Goal: Task Accomplishment & Management: Manage account settings

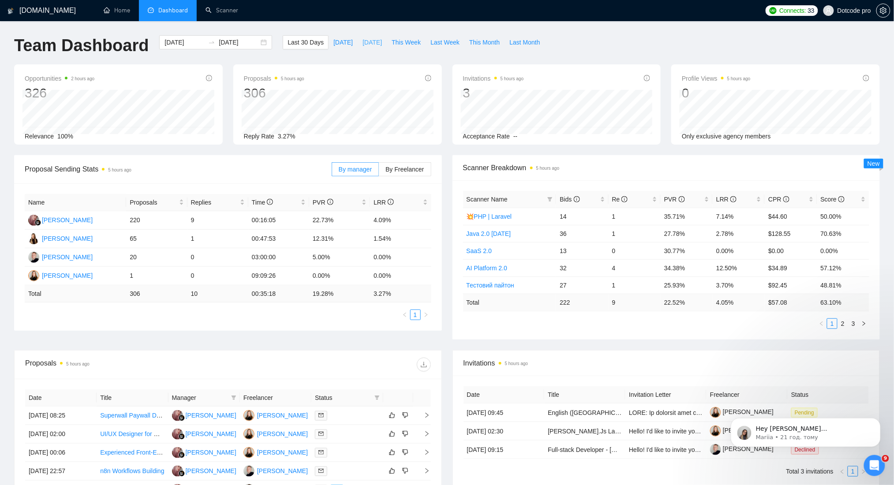
click at [364, 43] on span "[DATE]" at bounding box center [372, 43] width 19 height 10
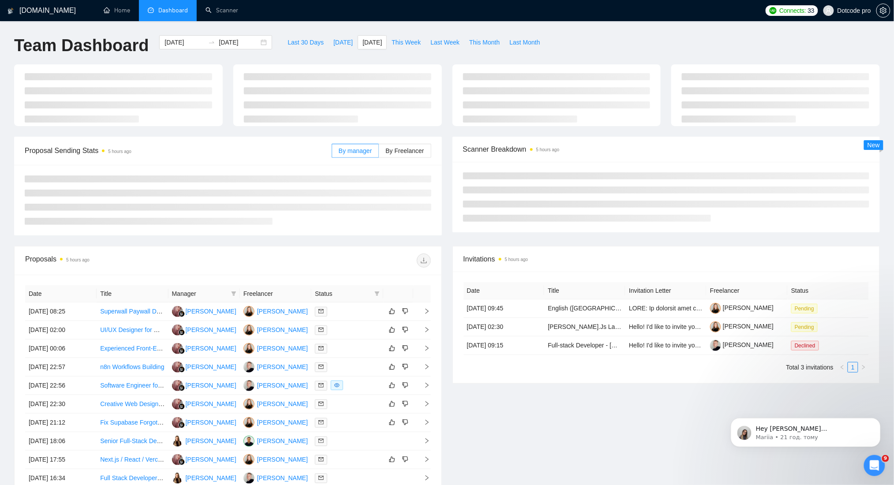
type input "[DATE]"
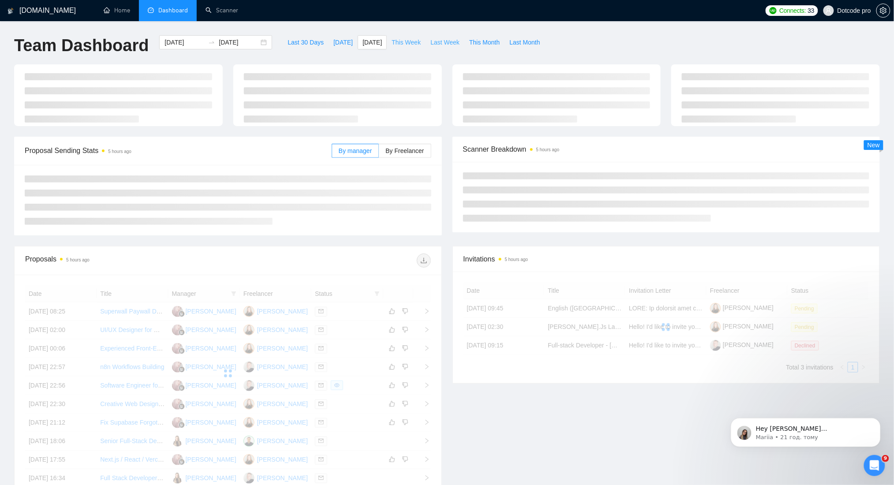
drag, startPoint x: 407, startPoint y: 36, endPoint x: 423, endPoint y: 43, distance: 17.2
click at [407, 36] on button "This Week" at bounding box center [406, 42] width 39 height 14
type input "[DATE]"
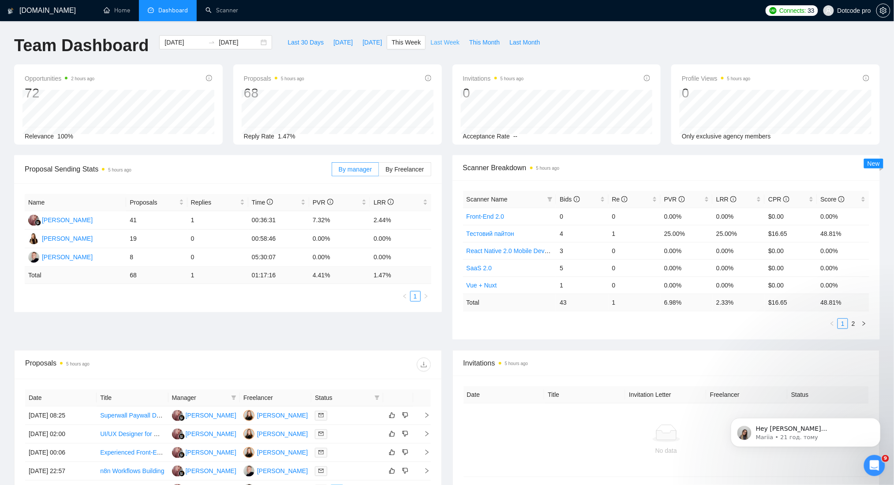
click at [434, 36] on button "Last Week" at bounding box center [445, 42] width 39 height 14
type input "2025-08-25"
type input "2025-08-31"
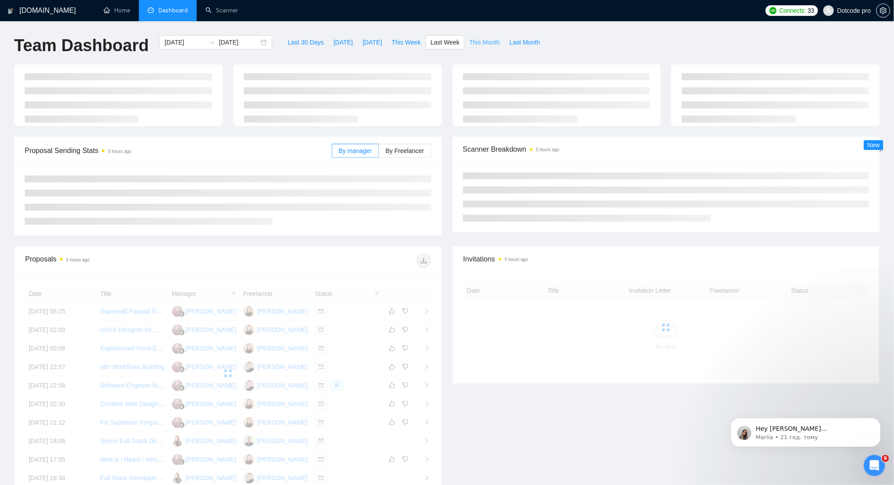
click at [475, 41] on span "This Month" at bounding box center [484, 43] width 30 height 10
type input "[DATE]"
type input "2025-09-30"
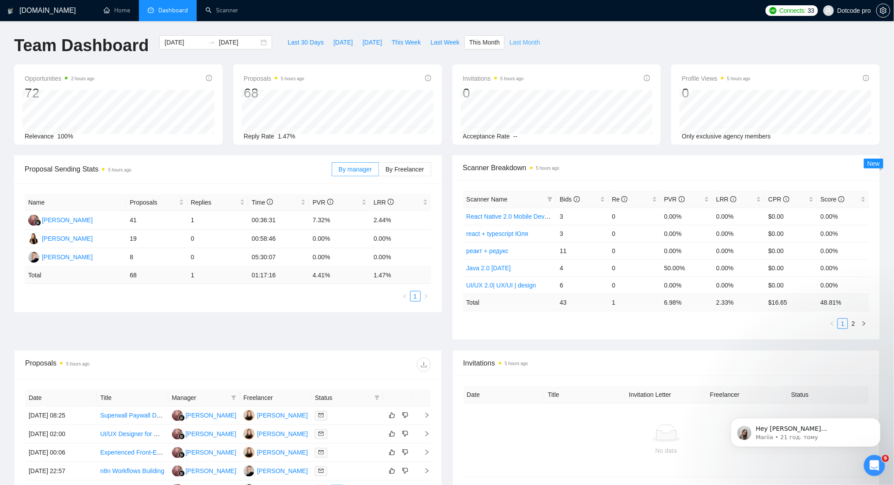
click at [511, 38] on span "Last Month" at bounding box center [525, 43] width 30 height 10
type input "2025-08-01"
type input "2025-08-31"
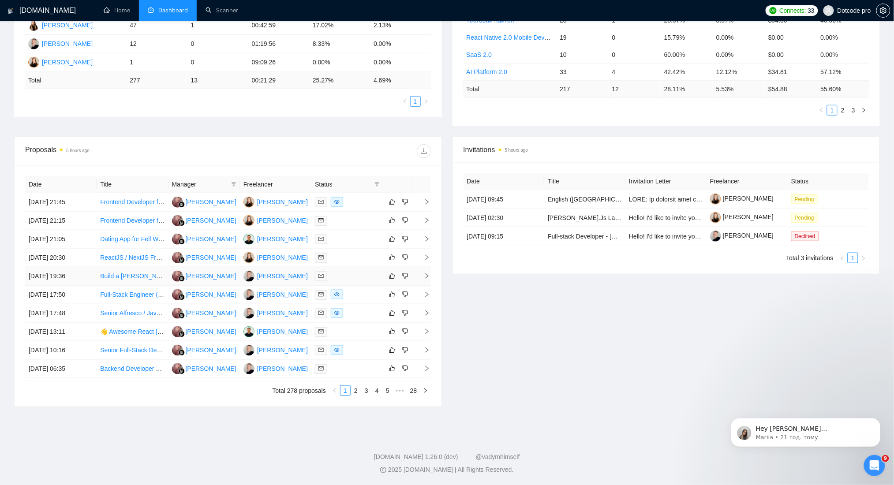
scroll to position [214, 0]
click at [357, 391] on link "2" at bounding box center [356, 391] width 10 height 10
click at [366, 387] on link "3" at bounding box center [367, 391] width 10 height 10
click at [356, 388] on link "2" at bounding box center [356, 391] width 10 height 10
click at [349, 390] on link "1" at bounding box center [346, 391] width 10 height 10
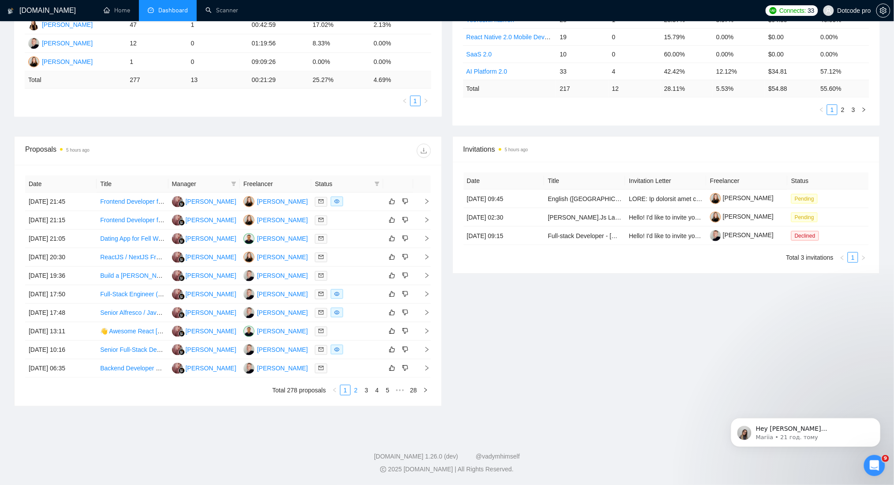
click at [356, 391] on link "2" at bounding box center [356, 391] width 10 height 10
click at [368, 390] on link "3" at bounding box center [367, 391] width 10 height 10
click at [375, 389] on link "4" at bounding box center [377, 391] width 10 height 10
click at [387, 392] on link "6" at bounding box center [388, 391] width 10 height 10
click at [375, 392] on link "7" at bounding box center [377, 391] width 10 height 10
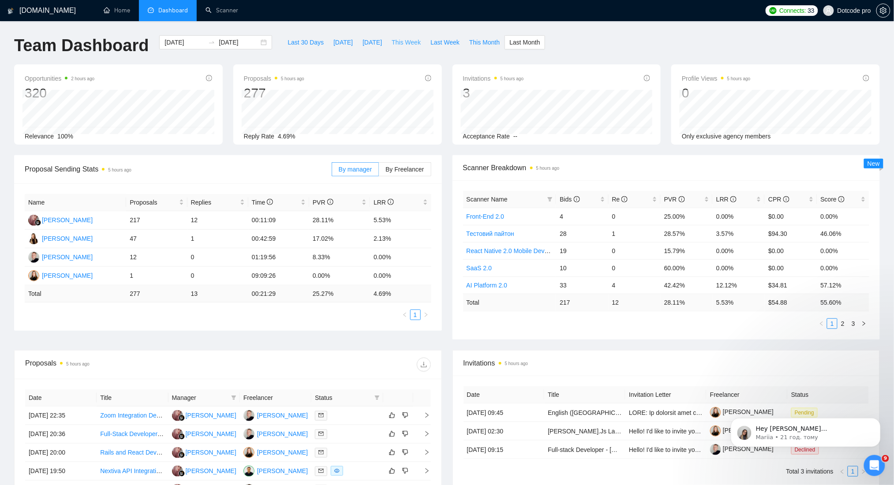
click at [392, 39] on span "This Week" at bounding box center [406, 43] width 29 height 10
type input "[DATE]"
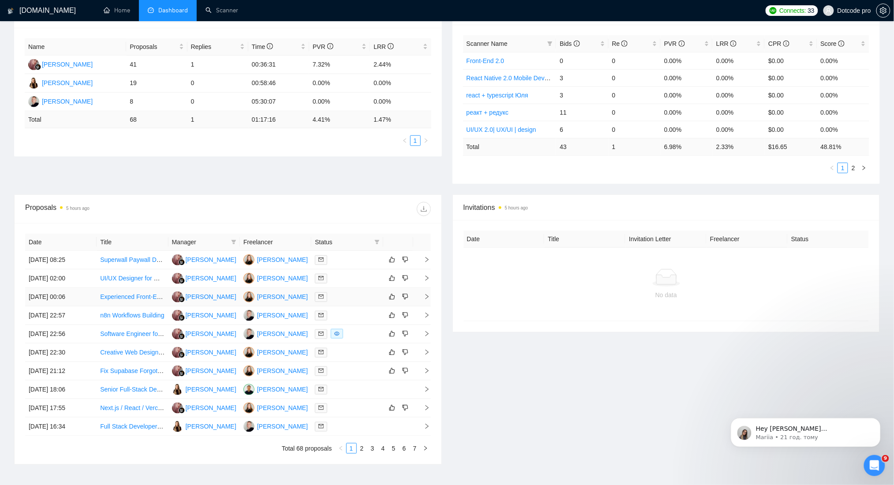
scroll to position [214, 0]
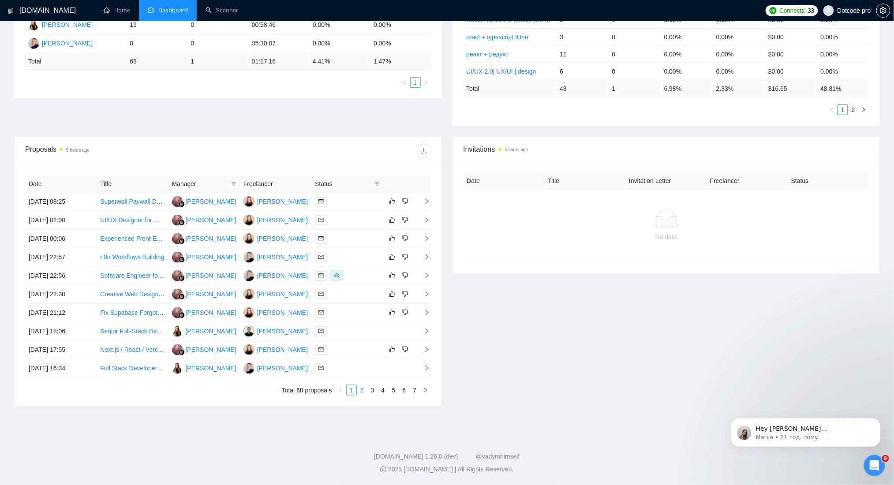
click at [357, 395] on link "2" at bounding box center [362, 391] width 10 height 10
click at [372, 389] on link "3" at bounding box center [373, 391] width 10 height 10
click at [384, 393] on link "4" at bounding box center [384, 391] width 10 height 10
click at [394, 394] on link "5" at bounding box center [394, 391] width 10 height 10
click at [354, 387] on link "1" at bounding box center [352, 391] width 10 height 10
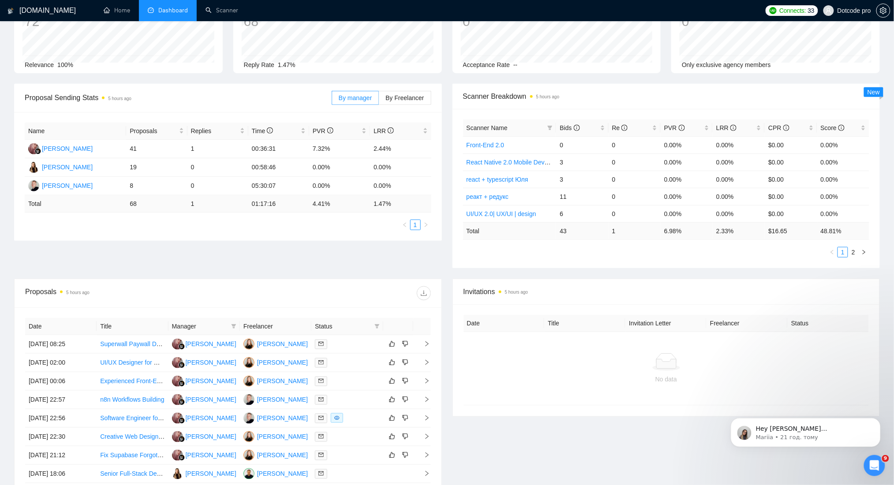
scroll to position [0, 0]
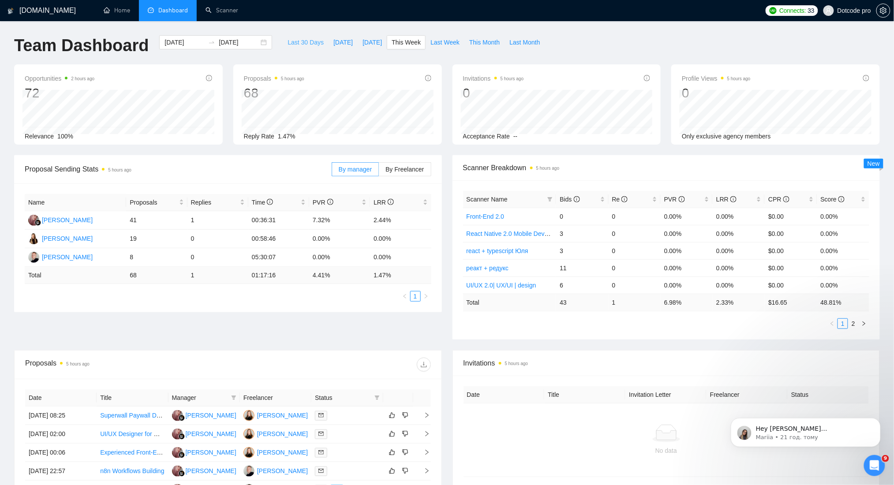
click at [298, 38] on span "Last 30 Days" at bounding box center [306, 43] width 36 height 10
type input "[DATE]"
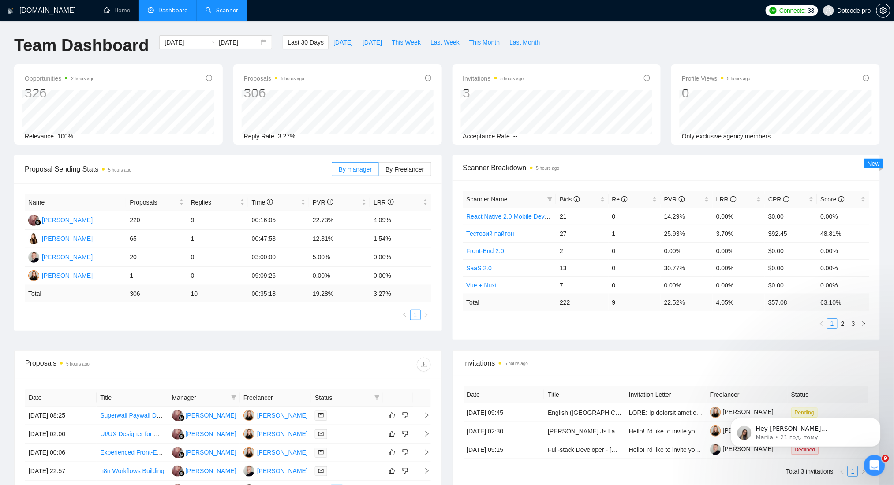
click at [212, 20] on li "Scanner" at bounding box center [222, 10] width 50 height 21
click at [220, 7] on link "Scanner" at bounding box center [222, 11] width 33 height 8
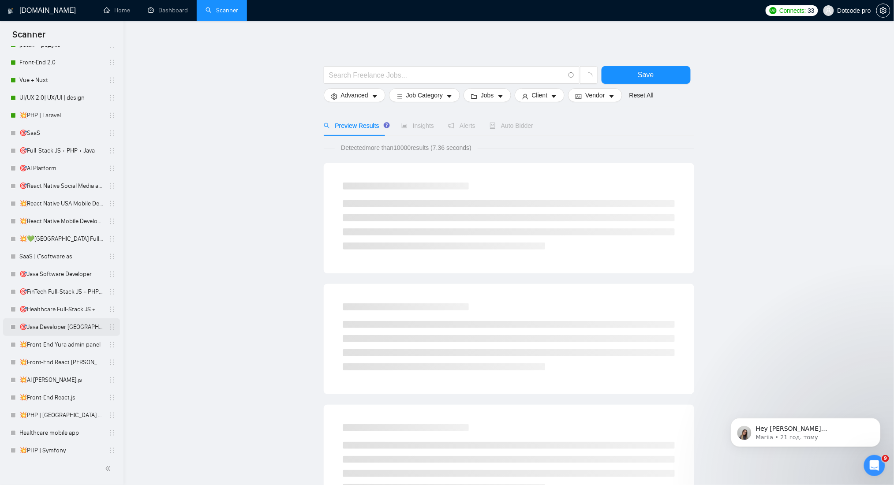
scroll to position [176, 0]
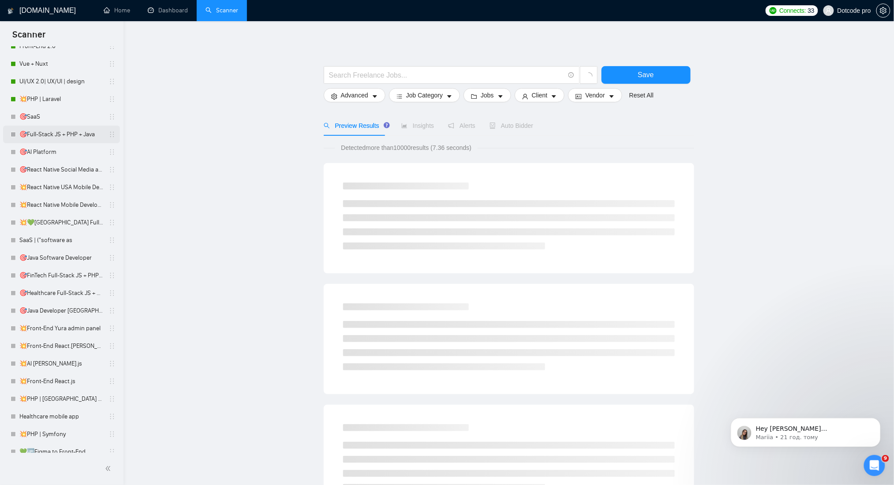
click at [42, 131] on link "🎯Full-Stack JS + PHP + Java" at bounding box center [61, 135] width 84 height 18
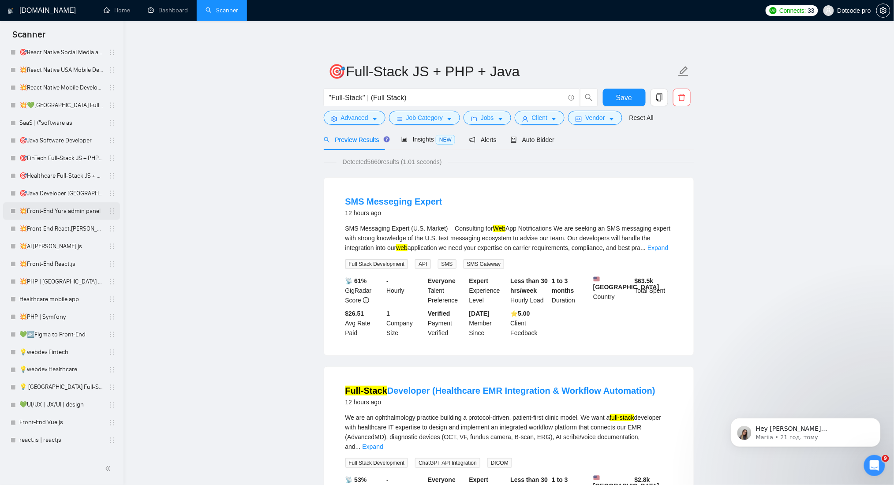
scroll to position [308, 0]
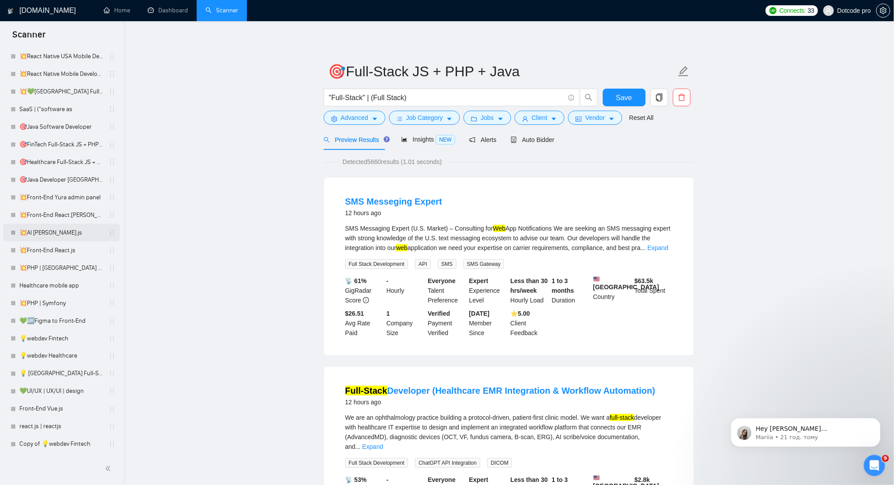
click at [56, 232] on link "💥AI [PERSON_NAME].js" at bounding box center [61, 233] width 84 height 18
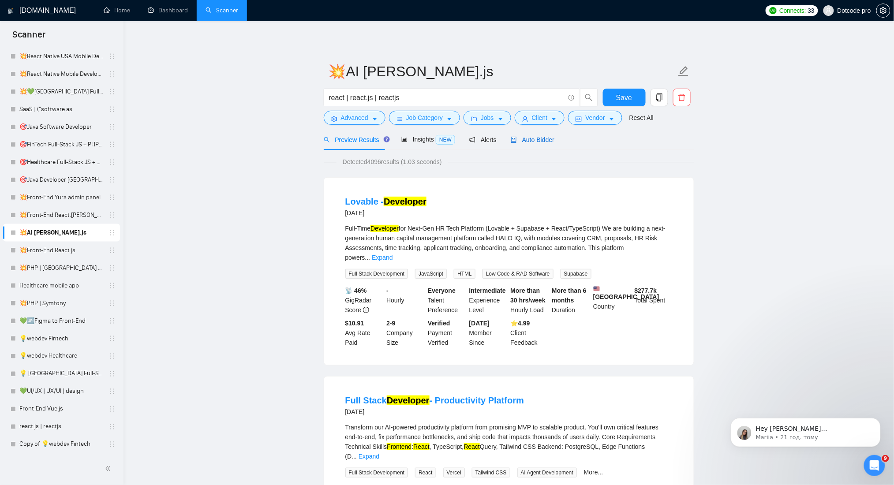
click at [539, 138] on span "Auto Bidder" at bounding box center [533, 139] width 44 height 7
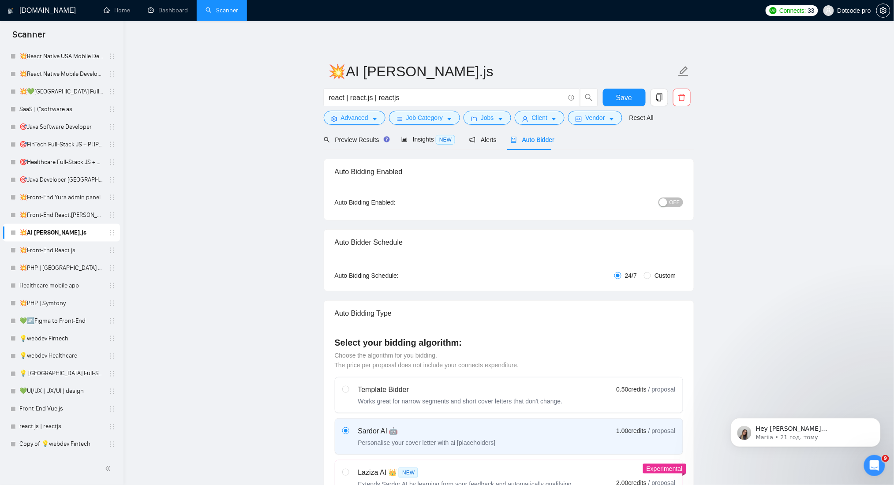
checkbox input "true"
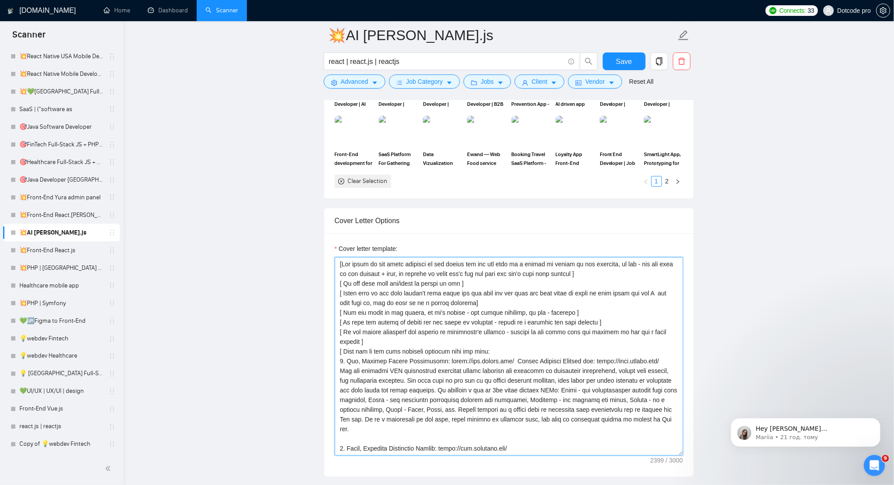
click at [634, 286] on textarea "Cover letter template:" at bounding box center [509, 356] width 349 height 199
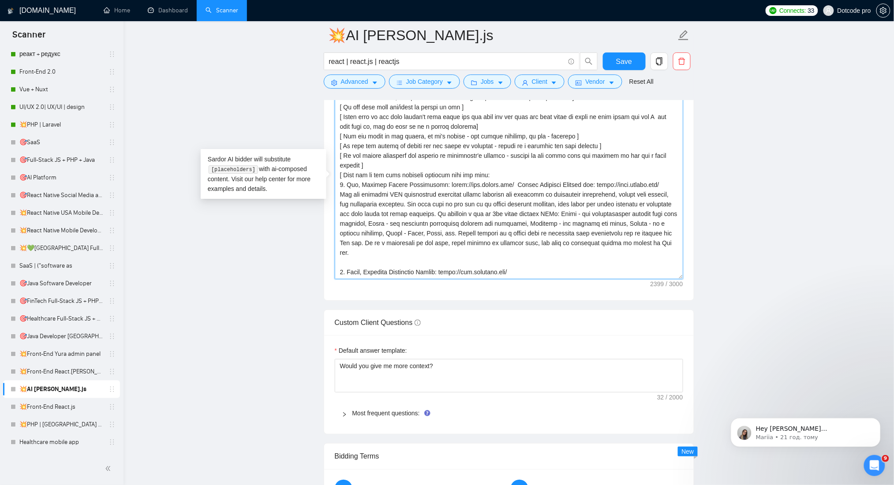
scroll to position [131, 0]
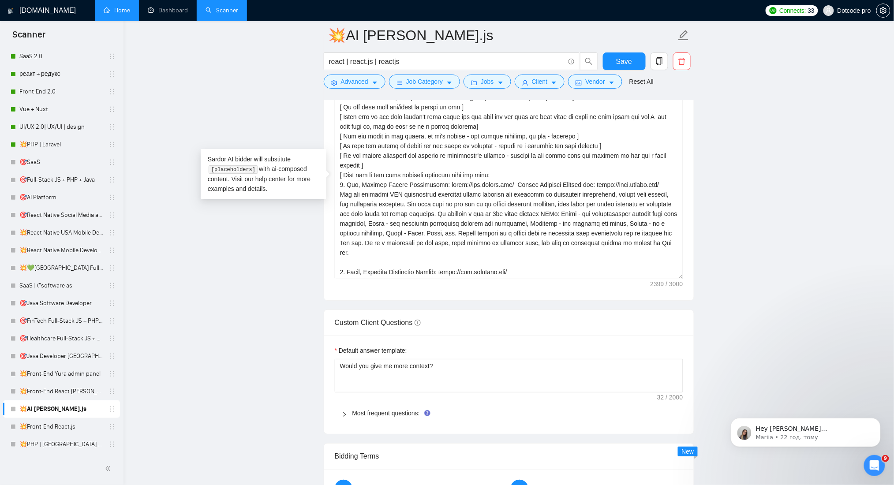
click at [104, 11] on link "Home" at bounding box center [117, 11] width 26 height 8
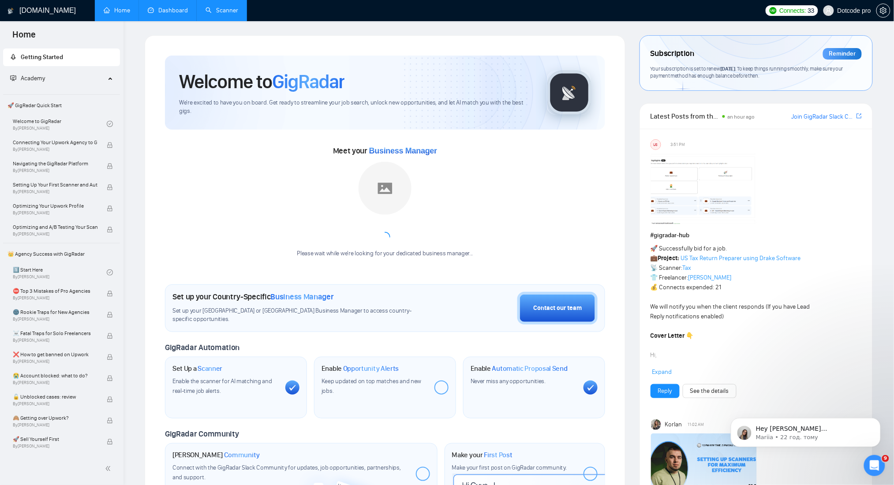
click at [158, 7] on link "Dashboard" at bounding box center [168, 11] width 40 height 8
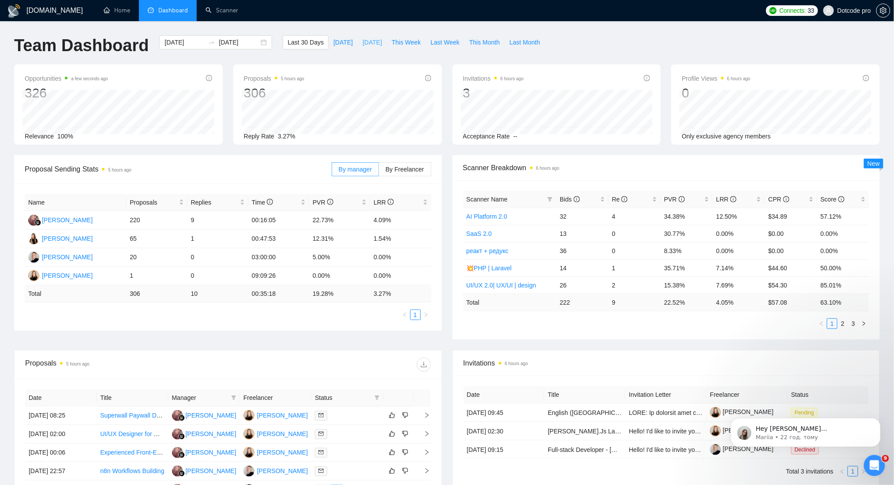
click at [363, 42] on span "[DATE]" at bounding box center [372, 43] width 19 height 10
type input "[DATE]"
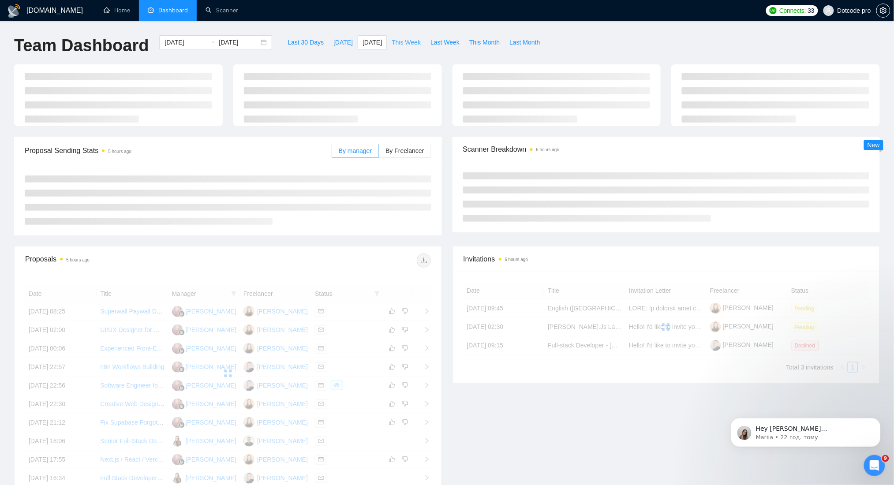
click at [393, 37] on button "This Week" at bounding box center [406, 42] width 39 height 14
type input "[DATE]"
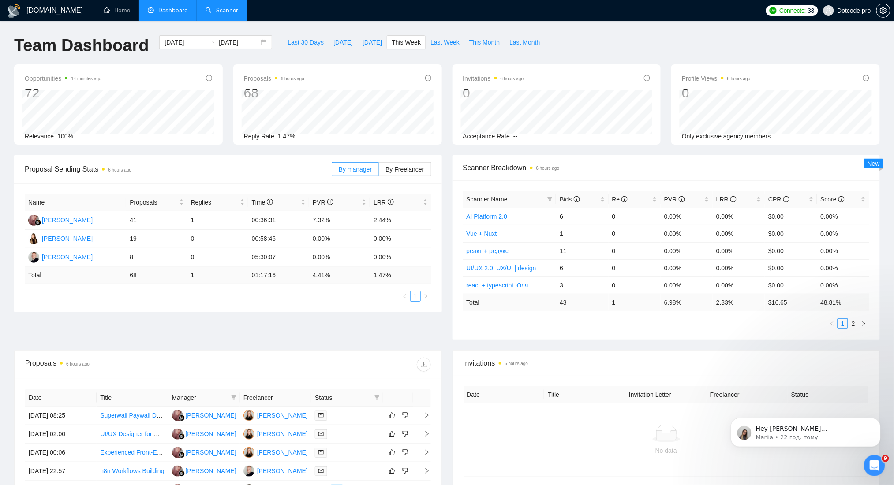
click at [226, 7] on link "Scanner" at bounding box center [222, 11] width 33 height 8
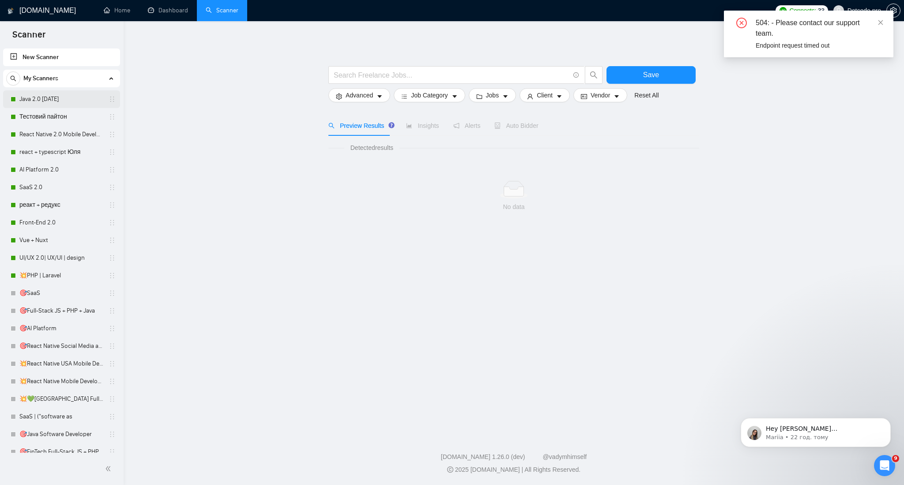
click at [26, 96] on link "Java 2.0 [DATE]" at bounding box center [61, 99] width 84 height 18
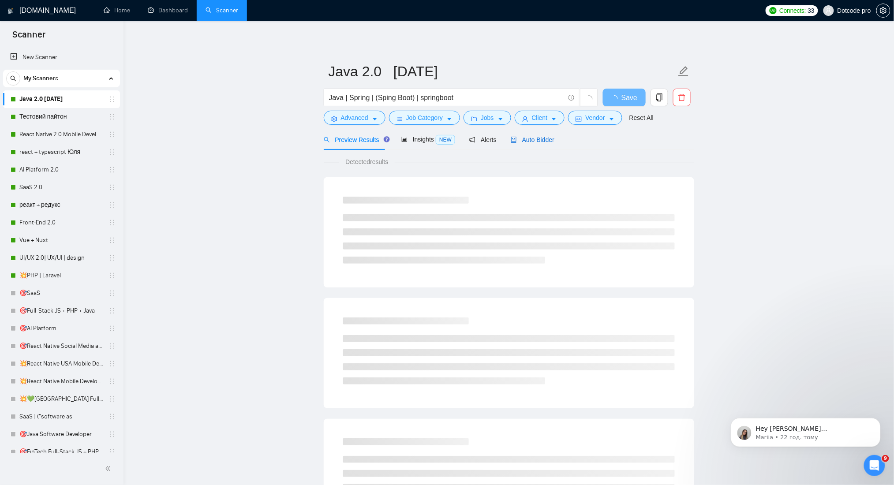
click at [518, 138] on span "Auto Bidder" at bounding box center [533, 139] width 44 height 7
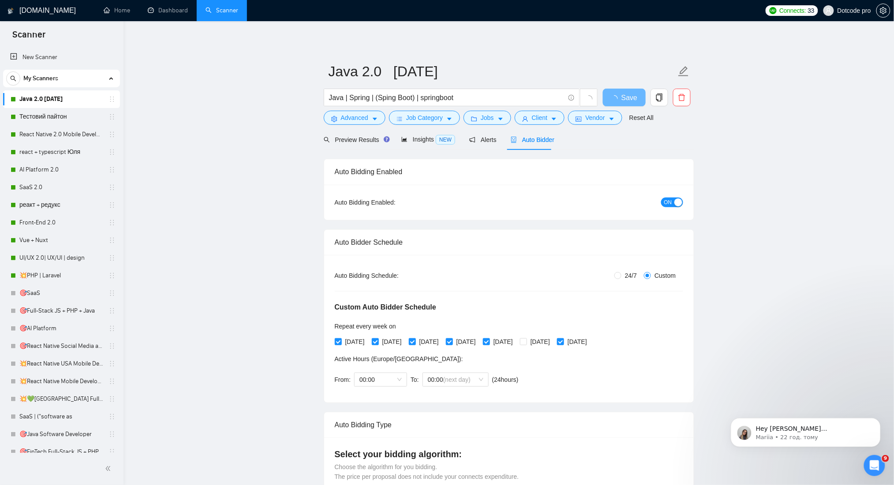
click at [625, 276] on span "24/7" at bounding box center [631, 276] width 19 height 10
click at [622, 276] on input "24/7" at bounding box center [618, 275] width 7 height 7
radio input "true"
radio input "false"
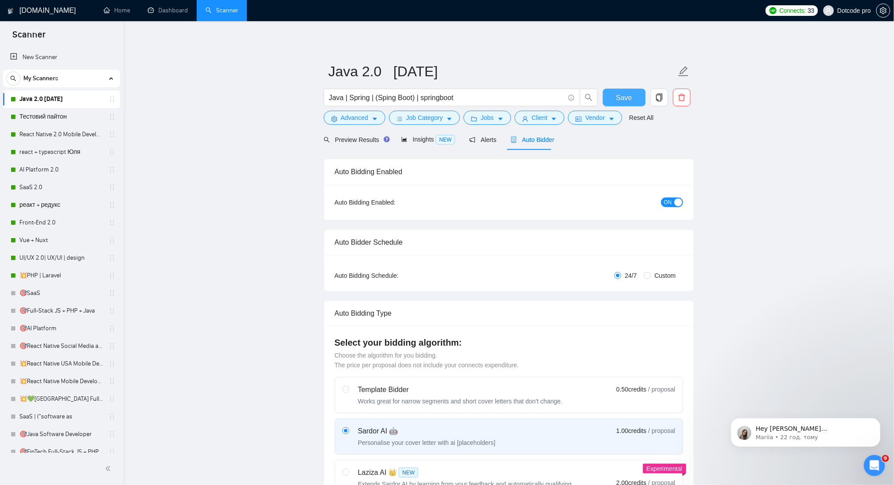
drag, startPoint x: 618, startPoint y: 100, endPoint x: 706, endPoint y: 267, distance: 188.7
click at [618, 101] on span "Save" at bounding box center [624, 97] width 16 height 11
click at [37, 120] on link "Тестовий пайтон" at bounding box center [61, 117] width 84 height 18
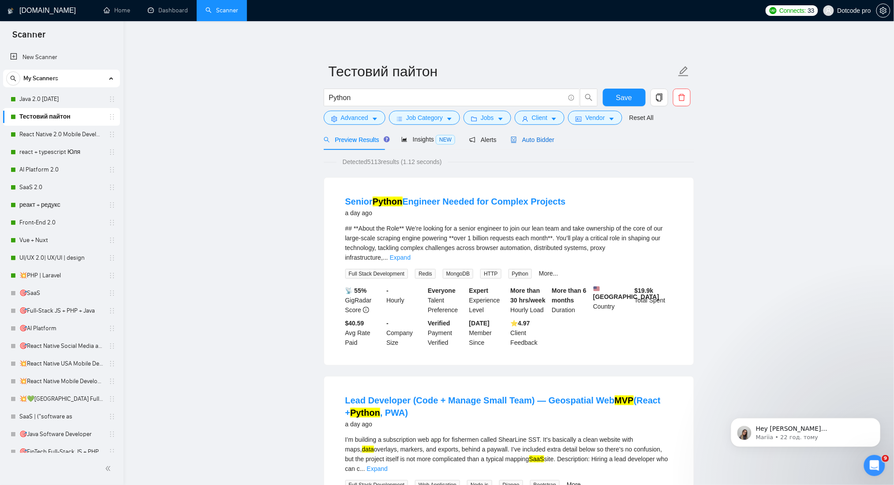
click at [518, 143] on div "Auto Bidder" at bounding box center [533, 140] width 44 height 10
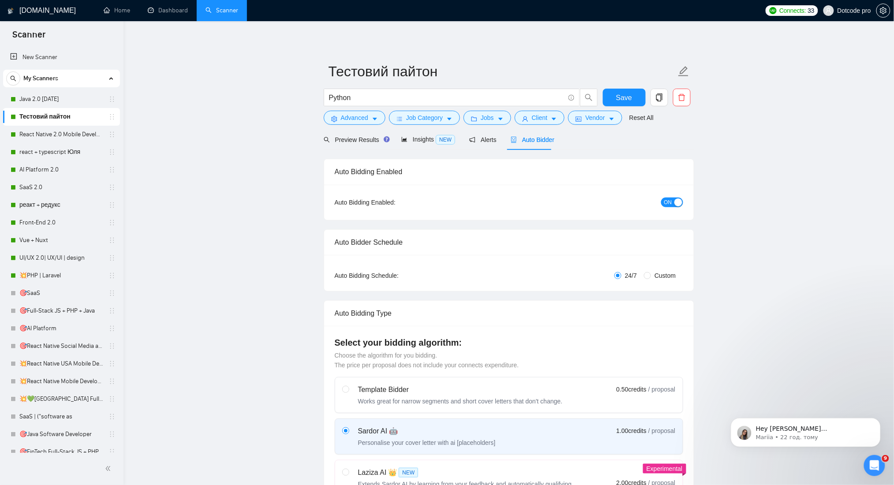
radio input "false"
radio input "true"
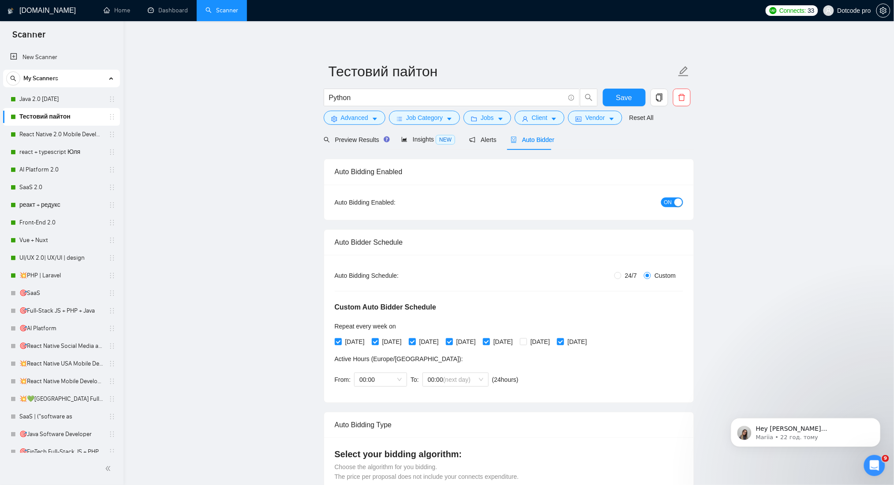
click at [628, 274] on span "24/7" at bounding box center [631, 276] width 19 height 10
click at [622, 274] on input "24/7" at bounding box center [618, 275] width 7 height 7
radio input "true"
radio input "false"
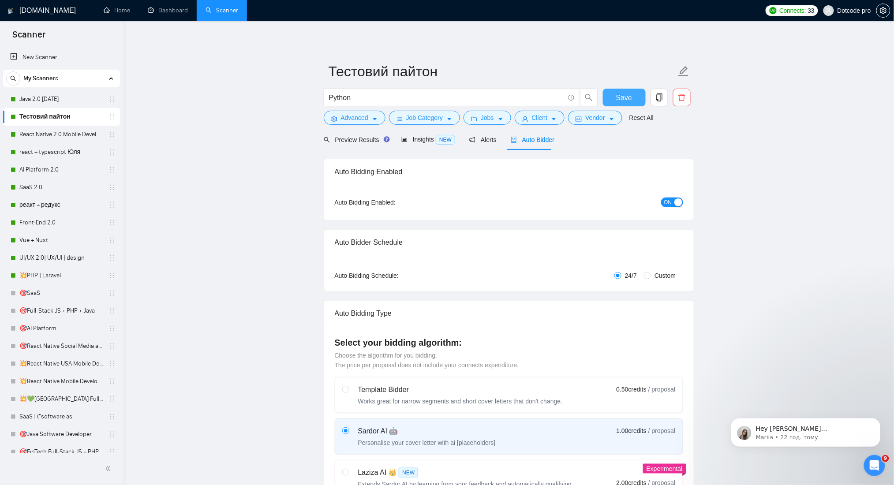
click at [619, 103] on button "Save" at bounding box center [624, 98] width 43 height 18
click at [62, 134] on link "React Native 2.0 Mobile Development" at bounding box center [61, 135] width 84 height 18
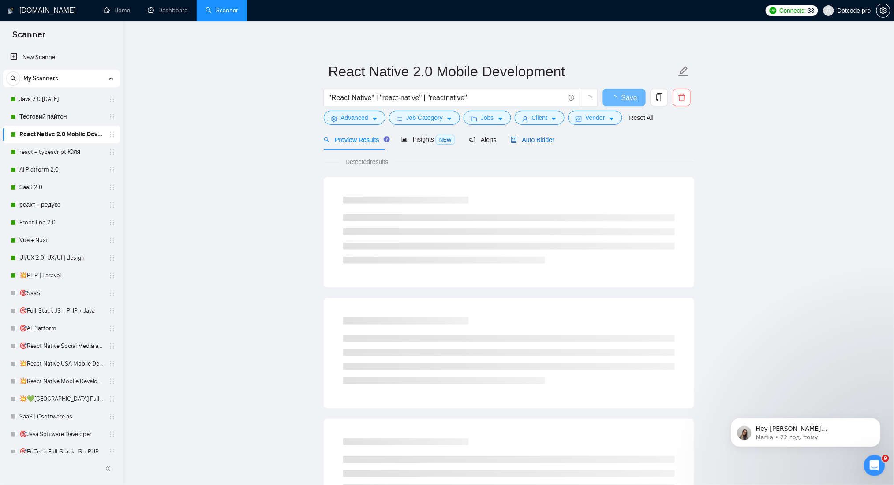
click at [528, 143] on span "Auto Bidder" at bounding box center [533, 139] width 44 height 7
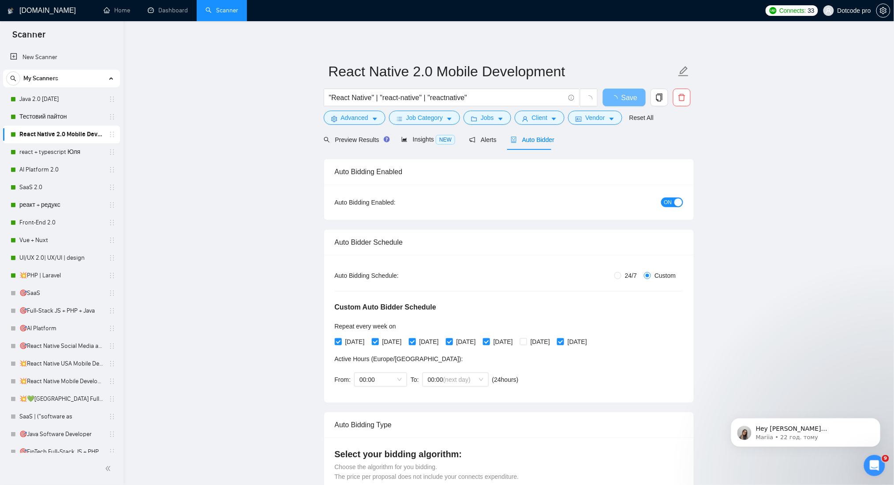
click at [619, 279] on label "24/7" at bounding box center [628, 276] width 26 height 10
click at [619, 279] on input "24/7" at bounding box center [618, 275] width 7 height 7
radio input "true"
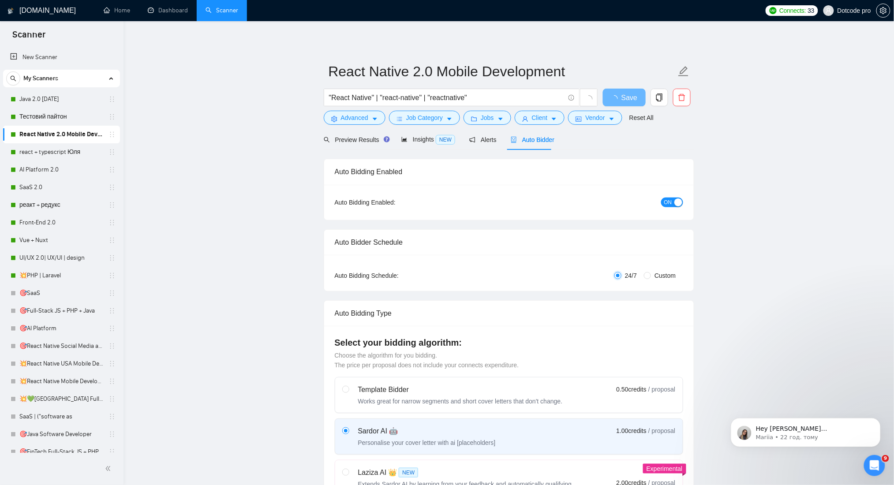
radio input "false"
click at [627, 98] on span "Save" at bounding box center [624, 97] width 16 height 11
click at [50, 152] on link "react + typescript Юля" at bounding box center [61, 152] width 84 height 18
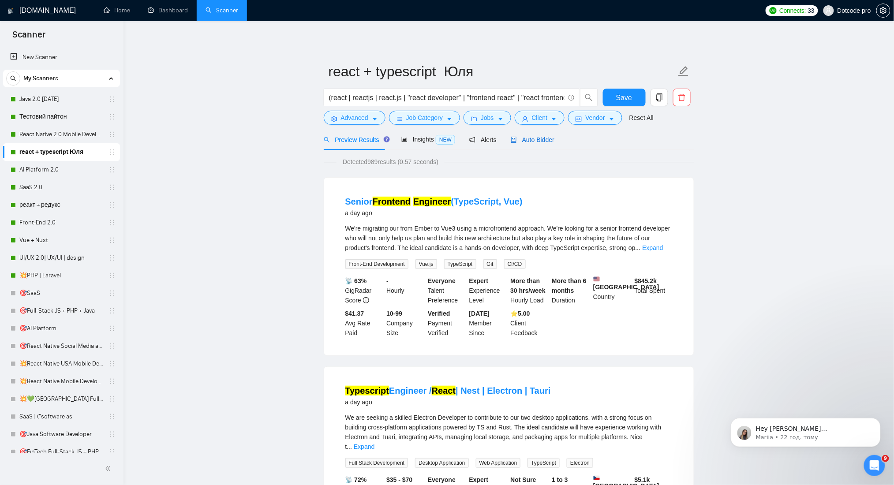
click at [547, 144] on div "Auto Bidder" at bounding box center [533, 140] width 44 height 10
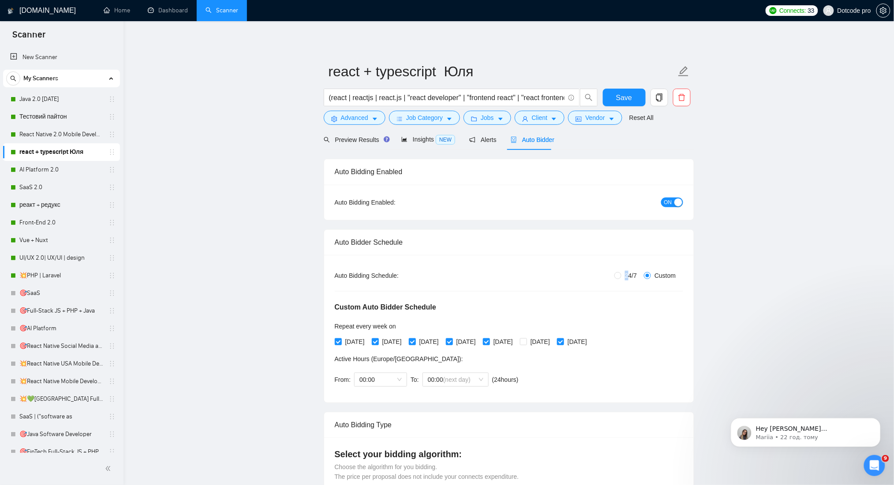
click at [627, 275] on span "24/7" at bounding box center [631, 276] width 19 height 10
click at [623, 283] on div "Custom Auto Bidder Schedule Repeat every week [DATE] [DATE] [DATE] [DATE] [DATE…" at bounding box center [509, 337] width 349 height 112
click at [617, 271] on label "24/7" at bounding box center [628, 276] width 26 height 10
click at [617, 272] on input "24/7" at bounding box center [618, 275] width 7 height 7
radio input "true"
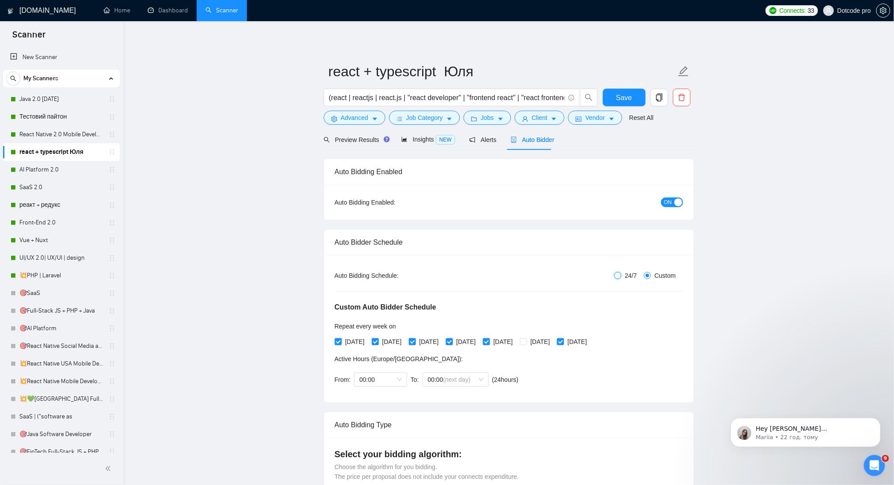
radio input "false"
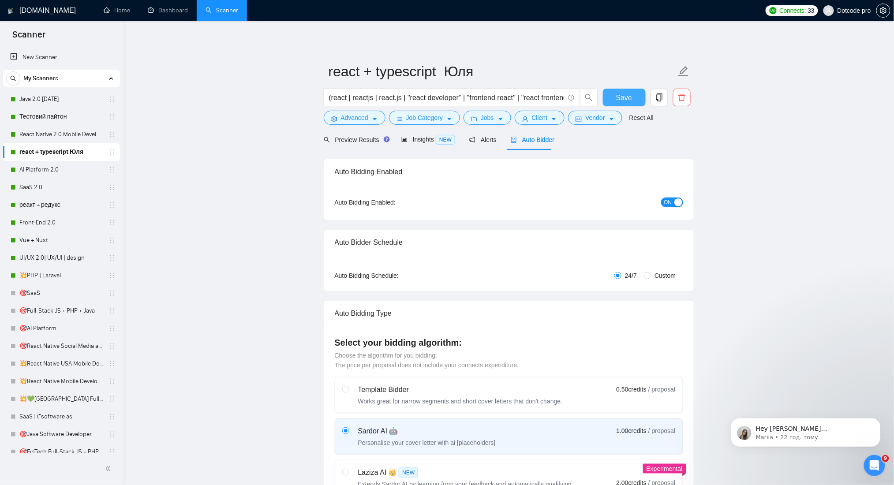
click at [630, 98] on span "Save" at bounding box center [624, 97] width 16 height 11
click at [62, 174] on link "AI Platform 2.0" at bounding box center [61, 170] width 84 height 18
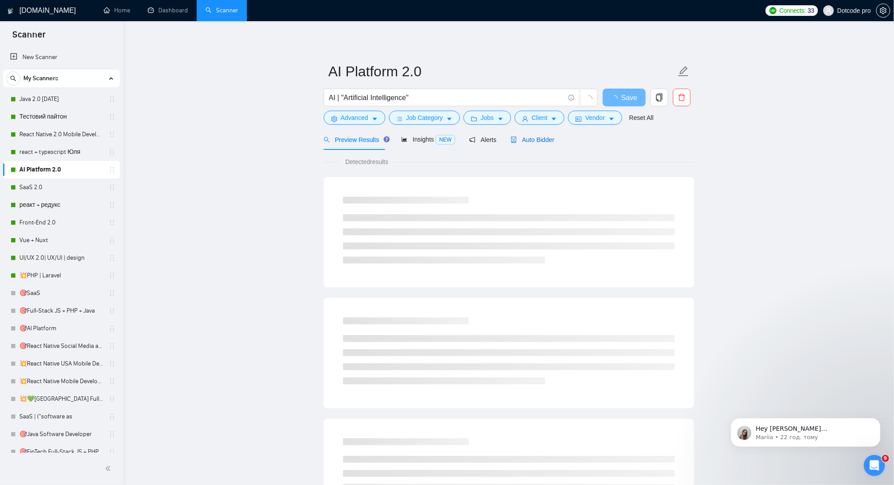
click at [542, 142] on span "Auto Bidder" at bounding box center [533, 139] width 44 height 7
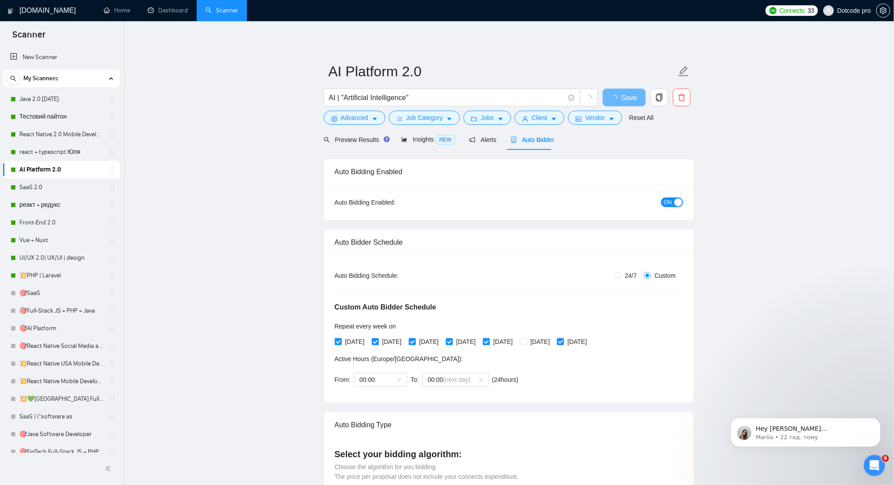
click at [630, 279] on span "24/7" at bounding box center [631, 276] width 19 height 10
click at [622, 279] on input "24/7" at bounding box center [618, 275] width 7 height 7
radio input "true"
radio input "false"
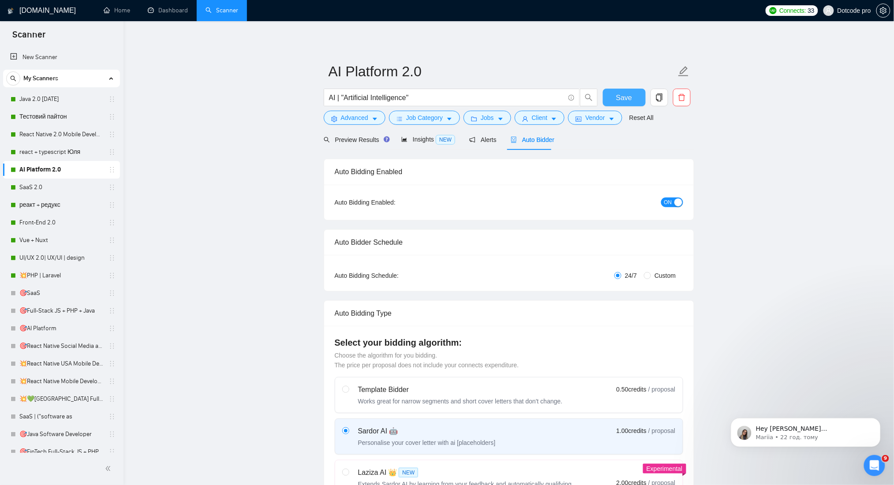
click at [623, 91] on button "Save" at bounding box center [624, 98] width 43 height 18
click at [43, 189] on link "SaaS 2.0" at bounding box center [61, 188] width 84 height 18
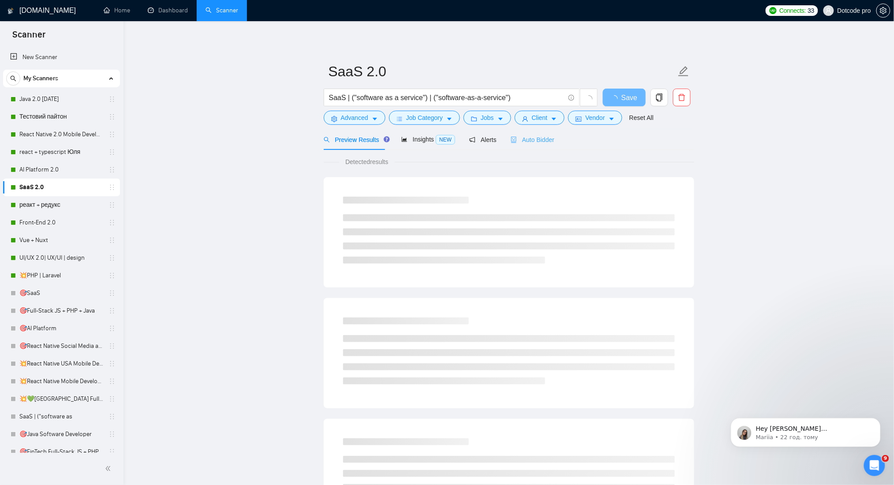
click at [525, 148] on div "Auto Bidder" at bounding box center [533, 139] width 44 height 21
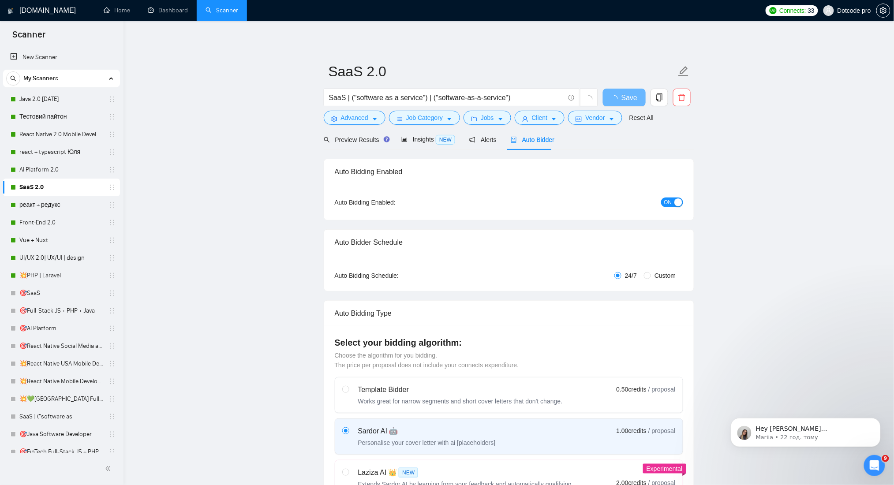
radio input "false"
radio input "true"
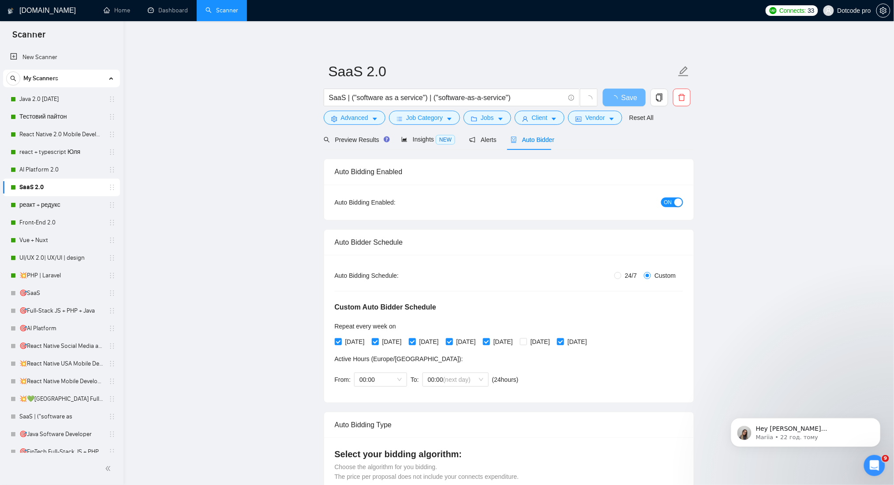
click at [628, 274] on span "24/7" at bounding box center [631, 276] width 19 height 10
click at [622, 274] on input "24/7" at bounding box center [618, 275] width 7 height 7
radio input "true"
radio input "false"
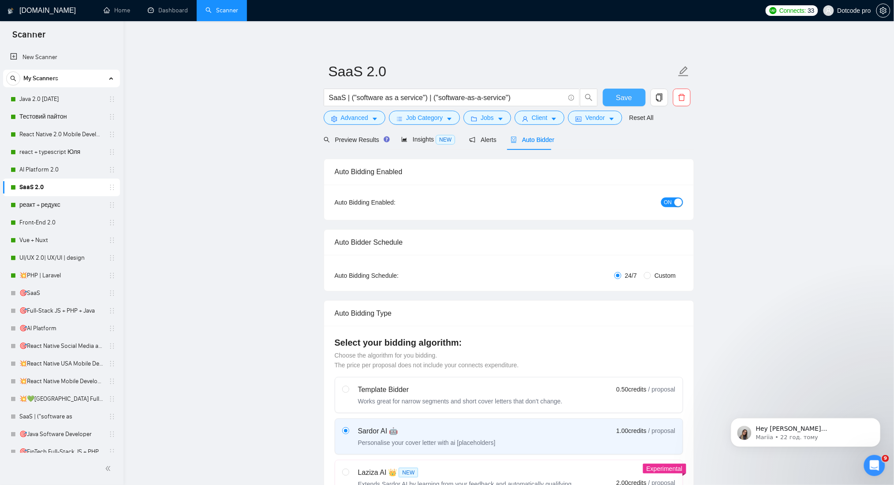
click at [627, 99] on span "Save" at bounding box center [624, 97] width 16 height 11
click at [41, 207] on link "реакт + редукс" at bounding box center [61, 205] width 84 height 18
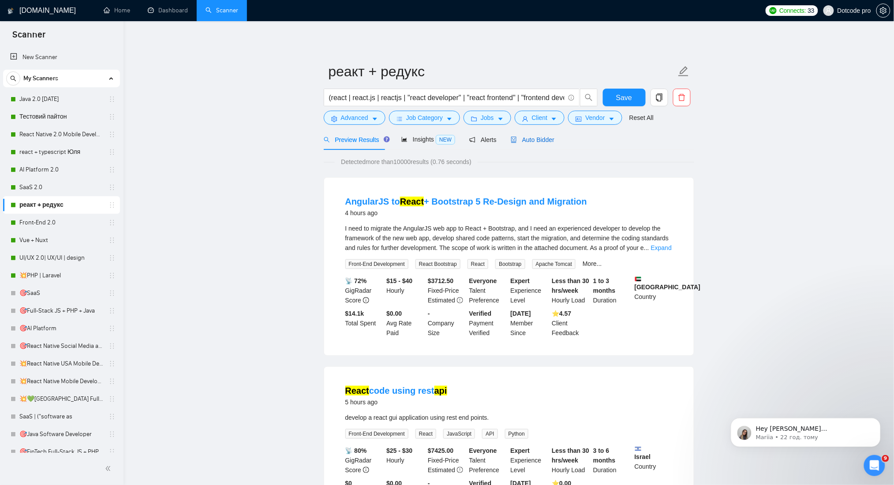
click at [528, 140] on span "Auto Bidder" at bounding box center [533, 139] width 44 height 7
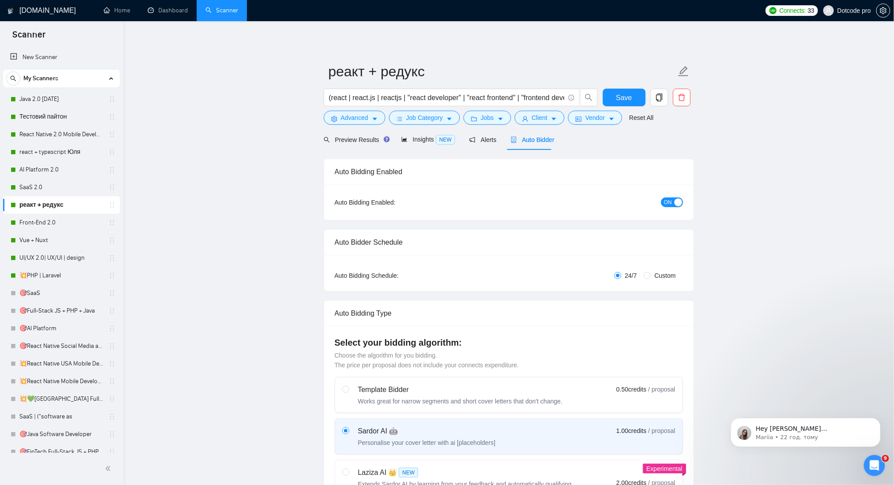
radio input "false"
radio input "true"
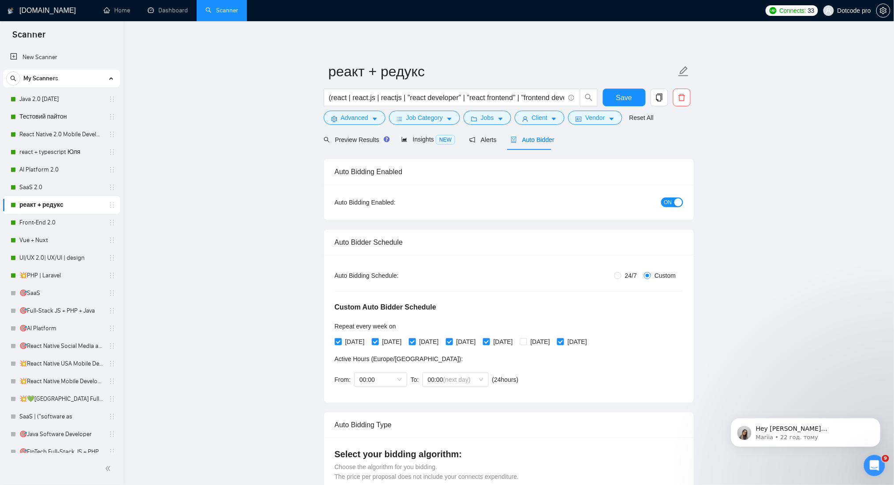
click at [624, 281] on span "24/7" at bounding box center [631, 276] width 19 height 10
click at [622, 279] on input "24/7" at bounding box center [618, 275] width 7 height 7
radio input "true"
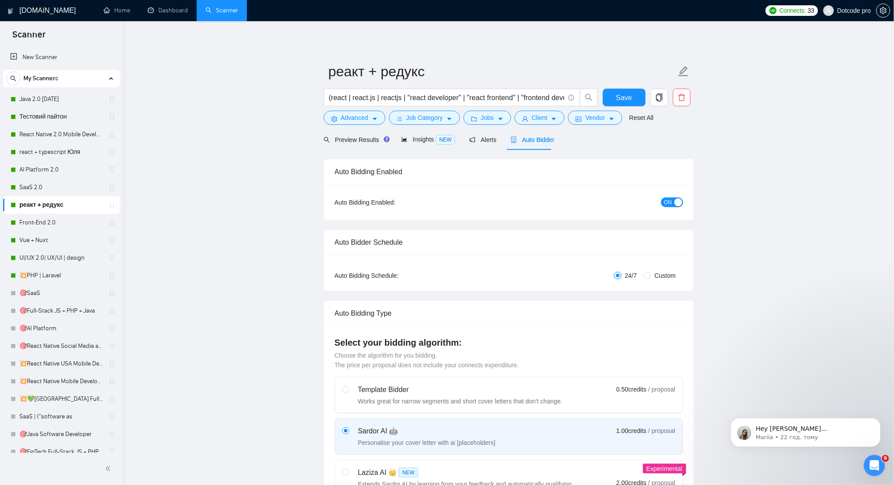
radio input "false"
click at [615, 96] on button "Save" at bounding box center [624, 98] width 43 height 18
click at [62, 222] on link "Front-End 2.0" at bounding box center [61, 223] width 84 height 18
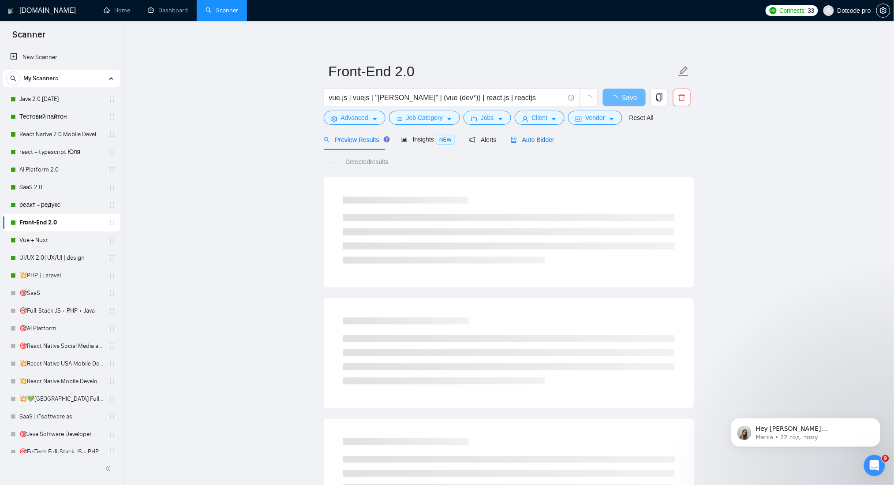
click at [538, 140] on span "Auto Bidder" at bounding box center [533, 139] width 44 height 7
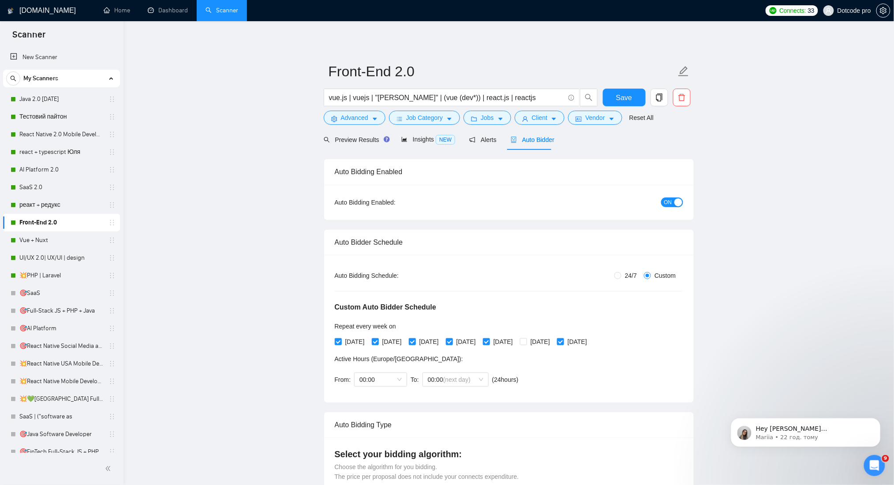
click at [630, 270] on div "Auto Bidding Type: Automated (recommended) Semi-automated Auto Bidding Schedule…" at bounding box center [509, 329] width 370 height 148
click at [629, 277] on span "24/7" at bounding box center [631, 276] width 19 height 10
click at [622, 277] on input "24/7" at bounding box center [618, 275] width 7 height 7
radio input "true"
radio input "false"
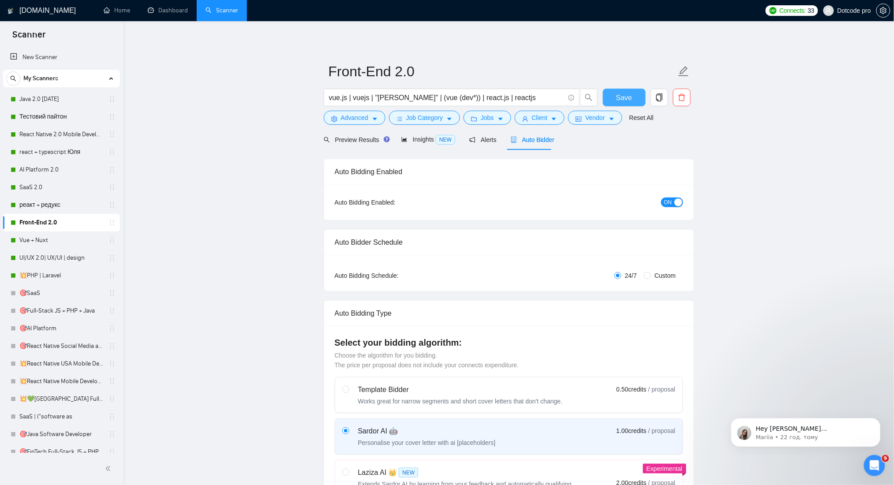
click at [623, 93] on span "Save" at bounding box center [624, 97] width 16 height 11
click at [60, 241] on link "Vue + Nuxt" at bounding box center [61, 241] width 84 height 18
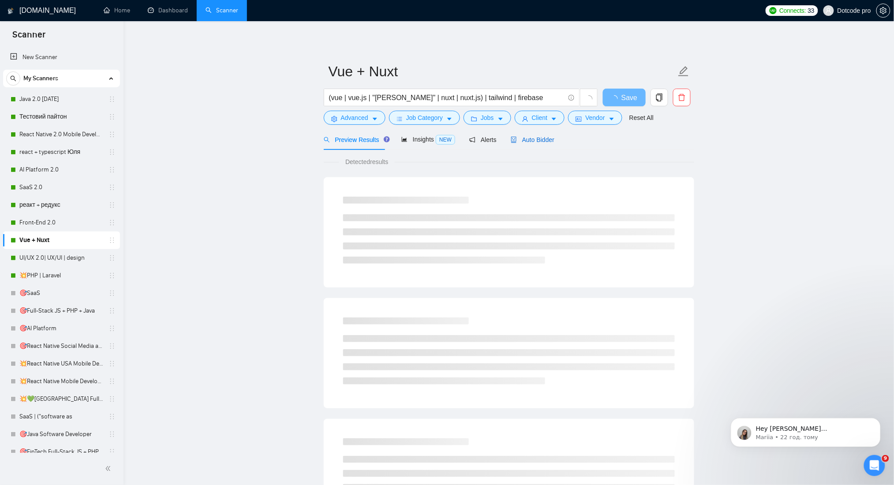
click at [517, 138] on span "Auto Bidder" at bounding box center [533, 139] width 44 height 7
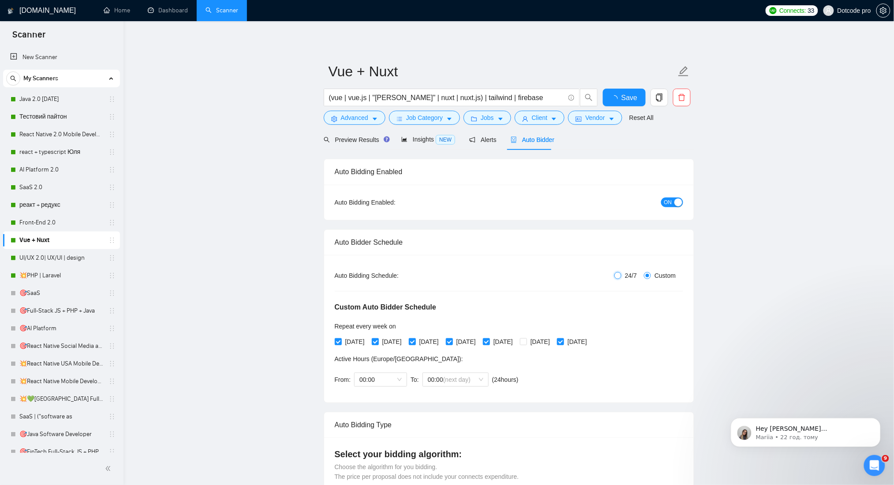
click at [621, 277] on input "24/7" at bounding box center [618, 275] width 7 height 7
radio input "true"
radio input "false"
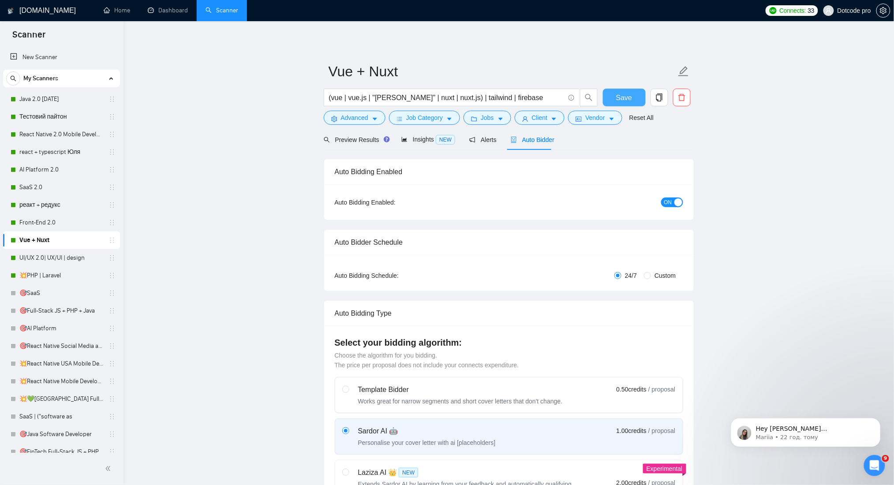
click at [627, 92] on span "Save" at bounding box center [624, 97] width 16 height 11
click at [53, 255] on link "UI/UX 2.0| UX/UI | design" at bounding box center [61, 258] width 84 height 18
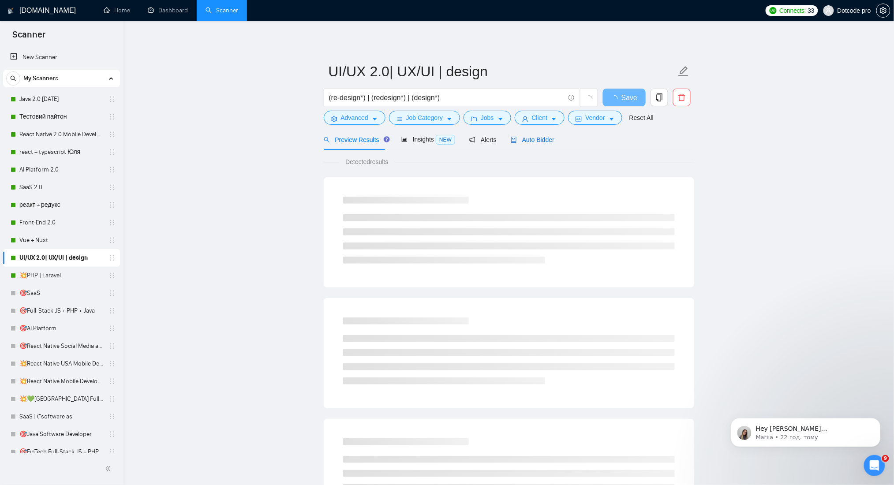
click at [523, 136] on span "Auto Bidder" at bounding box center [533, 139] width 44 height 7
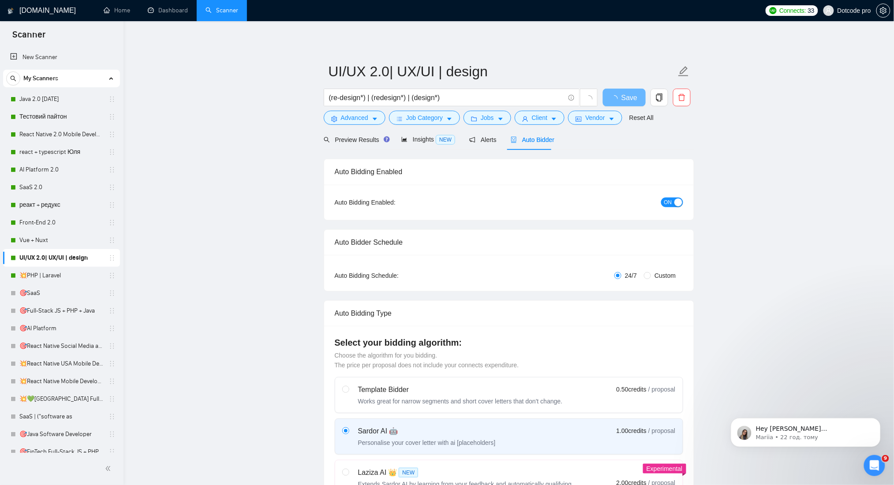
radio input "false"
radio input "true"
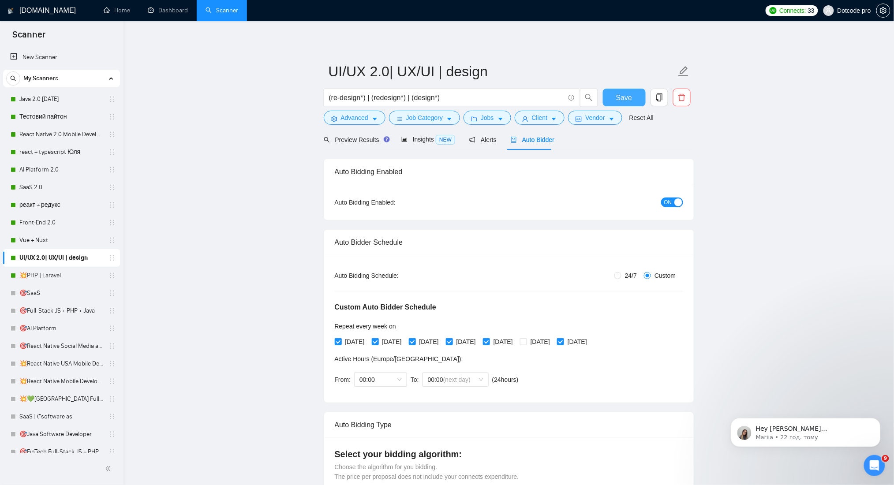
click at [630, 94] on span "Save" at bounding box center [624, 97] width 16 height 11
click at [626, 270] on div "Auto Bidding Type: Automated (recommended) Semi-automated Auto Bidding Schedule…" at bounding box center [509, 329] width 370 height 148
click at [623, 274] on span "24/7" at bounding box center [631, 276] width 19 height 10
click at [622, 274] on input "24/7" at bounding box center [618, 275] width 7 height 7
radio input "true"
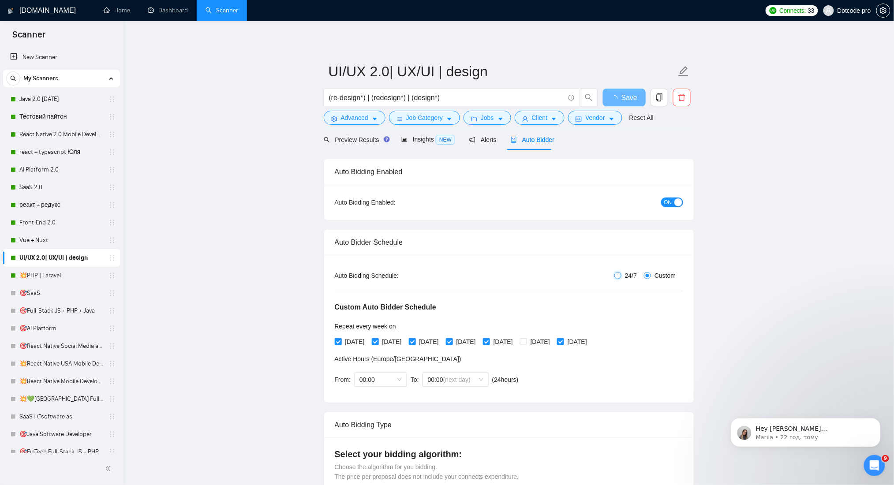
radio input "false"
click at [623, 98] on span "Save" at bounding box center [624, 97] width 16 height 11
click at [625, 275] on span "24/7" at bounding box center [631, 276] width 19 height 10
click at [622, 275] on input "24/7" at bounding box center [618, 275] width 7 height 7
radio input "true"
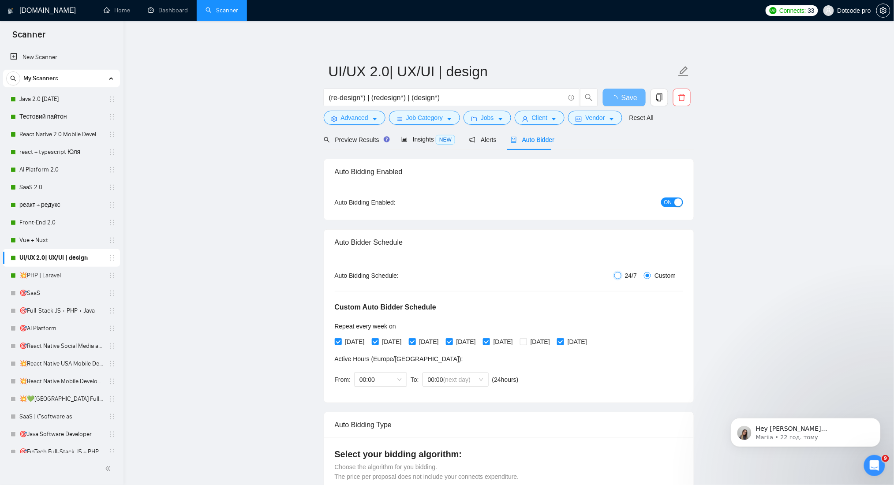
radio input "false"
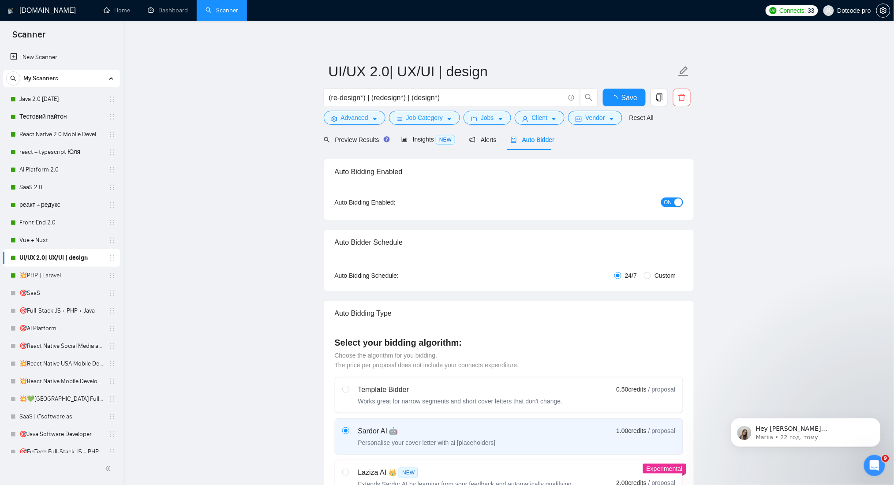
radio input "false"
radio input "true"
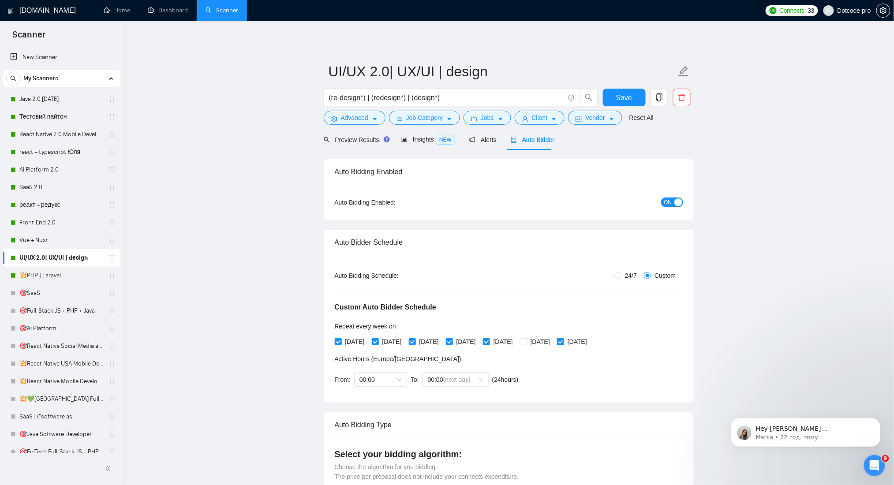
click at [627, 274] on span "24/7" at bounding box center [631, 276] width 19 height 10
click at [622, 274] on input "24/7" at bounding box center [618, 275] width 7 height 7
radio input "true"
radio input "false"
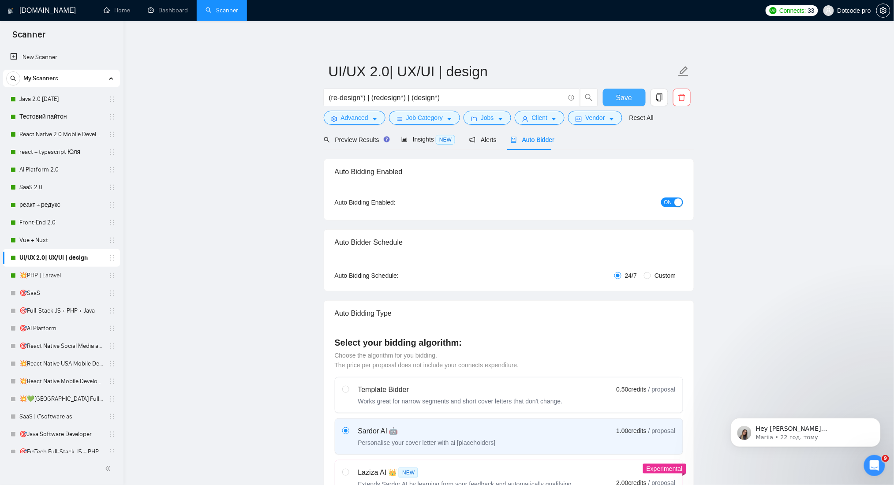
click at [631, 94] on span "Save" at bounding box center [624, 97] width 16 height 11
click at [616, 96] on button "Save" at bounding box center [624, 98] width 43 height 18
click at [55, 276] on link "💥PHP | Laravel" at bounding box center [61, 276] width 84 height 18
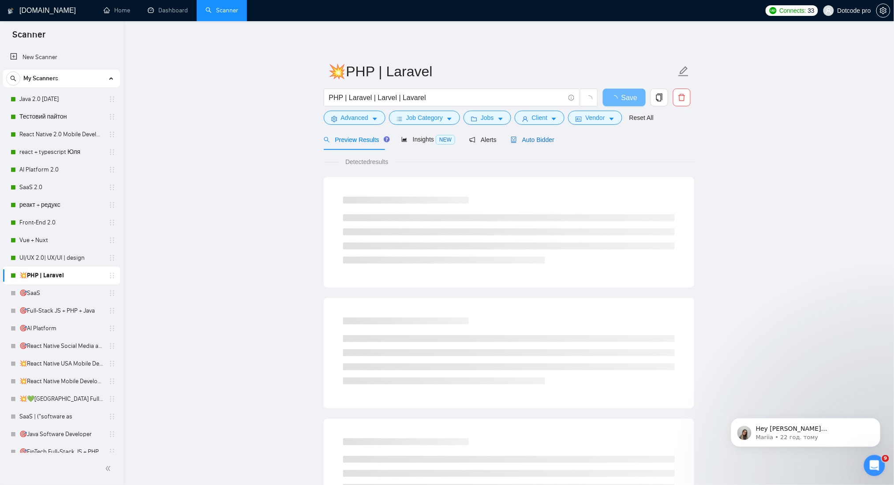
click at [528, 144] on div "Auto Bidder" at bounding box center [533, 140] width 44 height 10
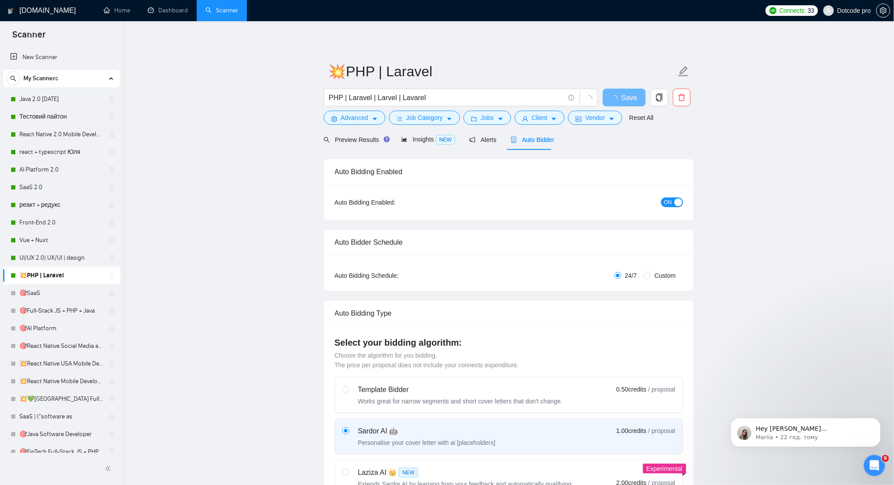
checkbox input "true"
click at [617, 96] on span "Save" at bounding box center [624, 97] width 16 height 11
checkbox input "true"
click at [44, 96] on link "Java 2.0 [DATE]" at bounding box center [61, 99] width 84 height 18
